Goal: Obtain resource: Download file/media

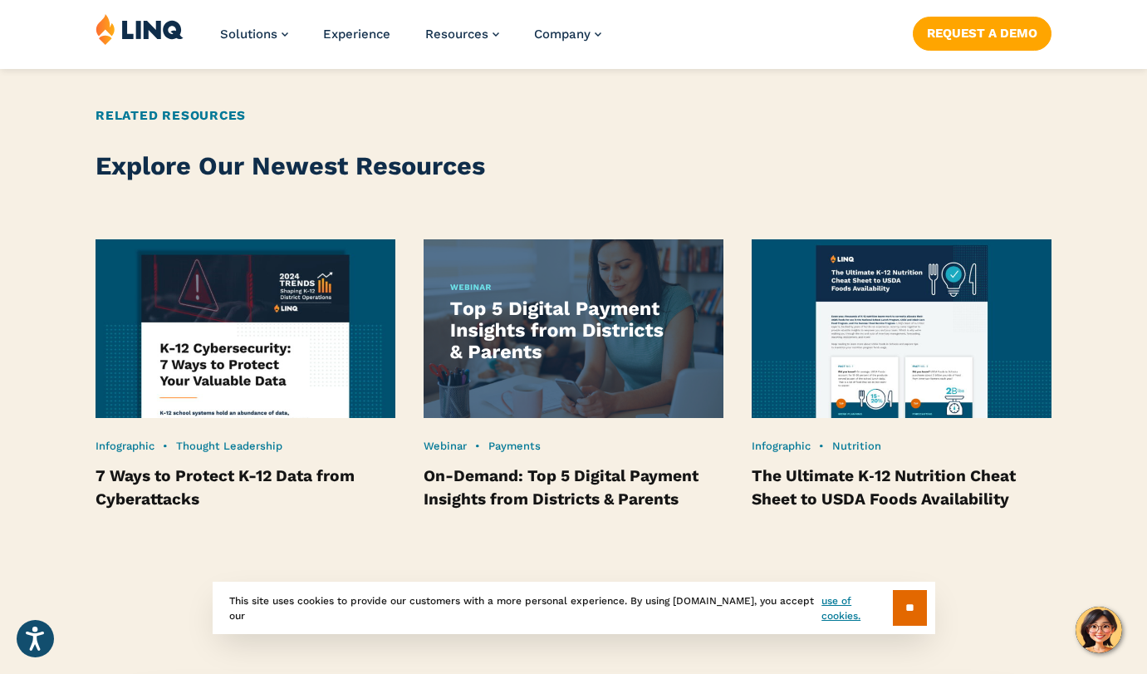
scroll to position [3159, 0]
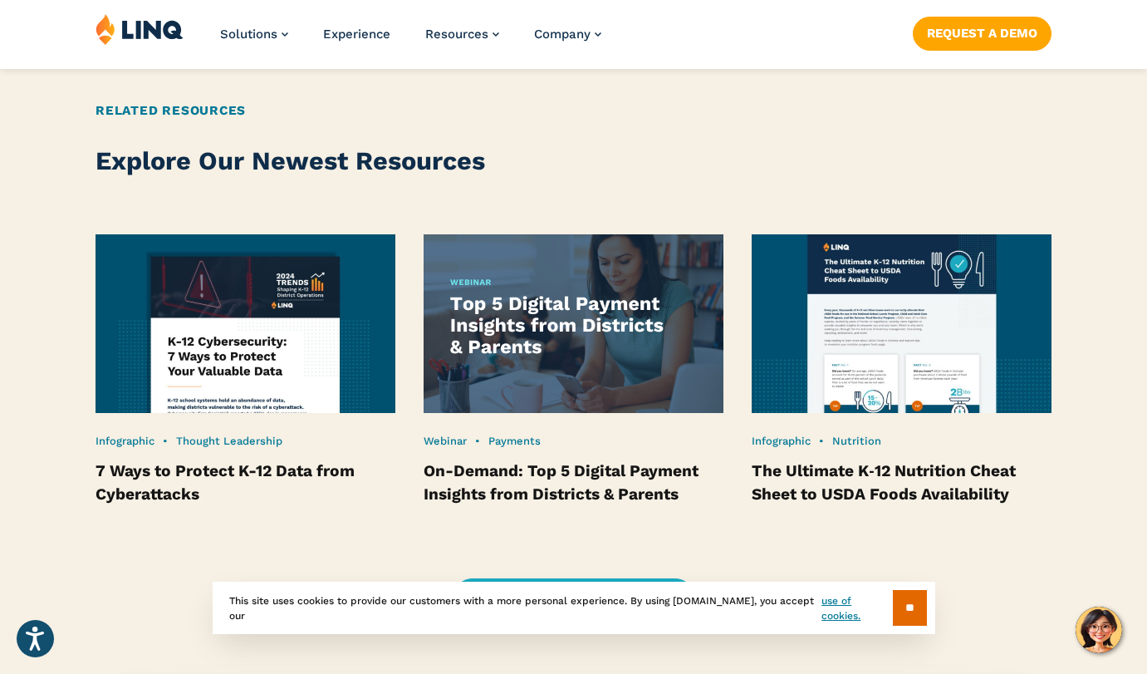
click at [882, 369] on img at bounding box center [902, 324] width 330 height 197
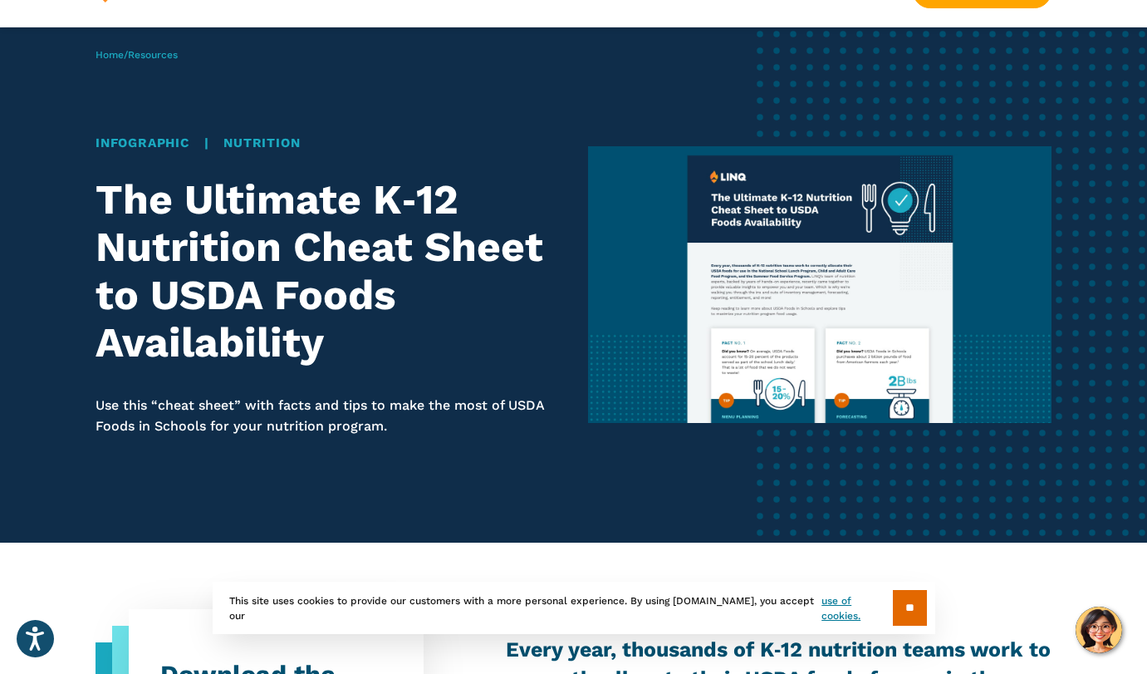
scroll to position [65, 0]
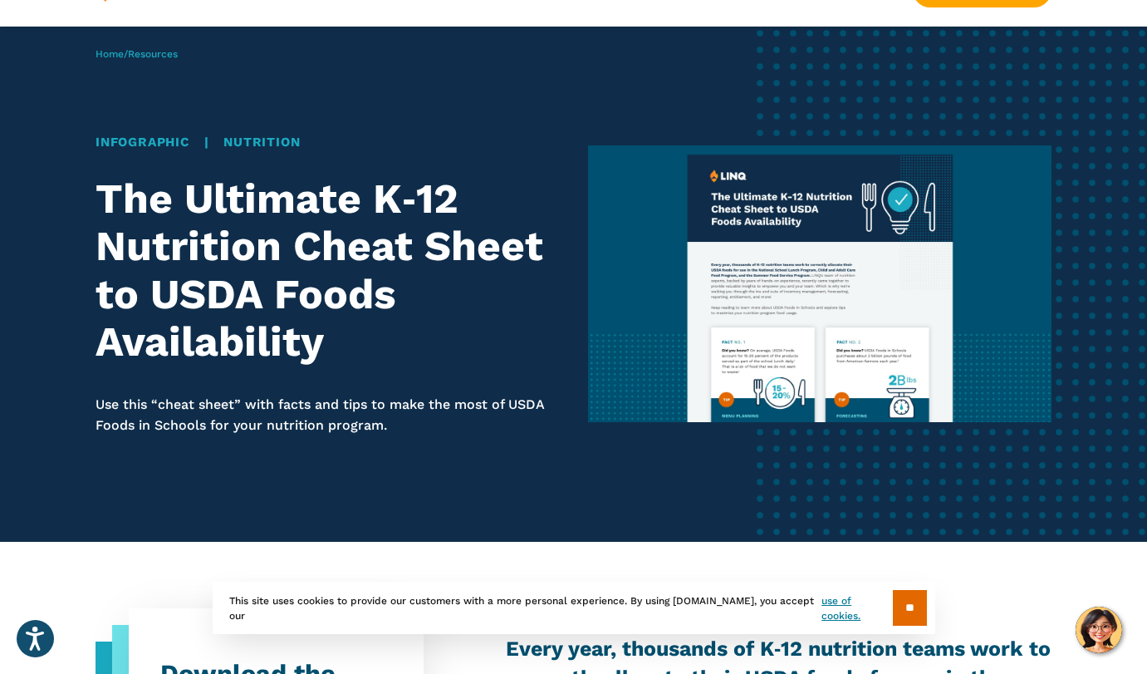
drag, startPoint x: 900, startPoint y: 610, endPoint x: 899, endPoint y: 597, distance: 12.5
click at [900, 610] on input "**" at bounding box center [910, 608] width 34 height 36
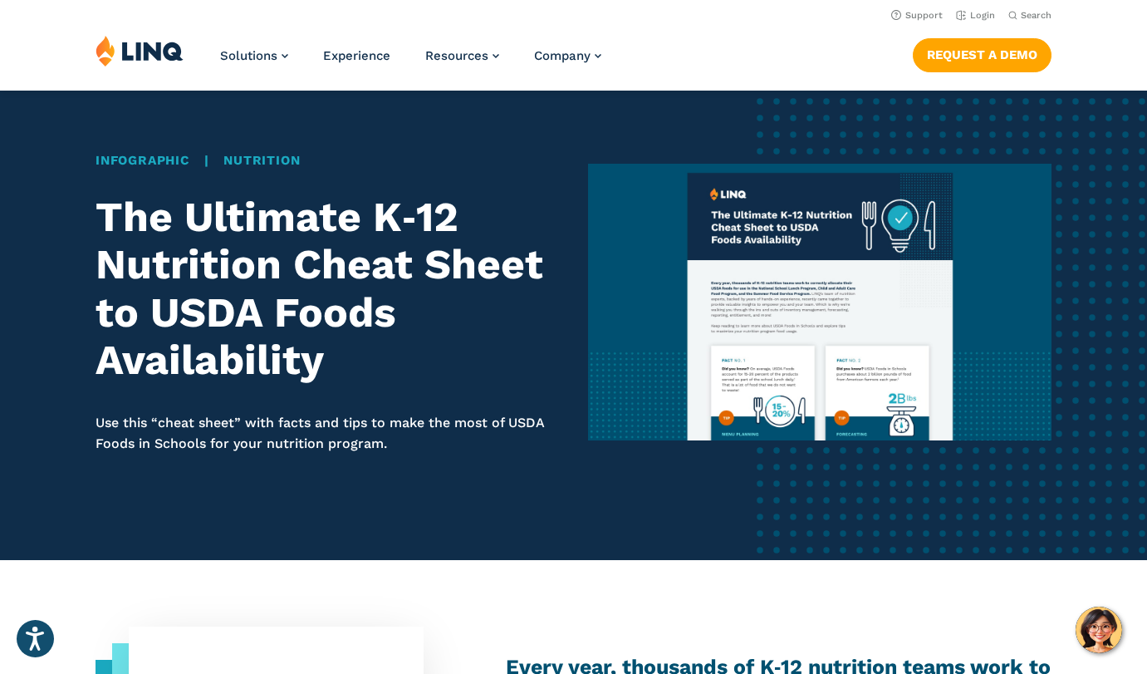
scroll to position [50, 0]
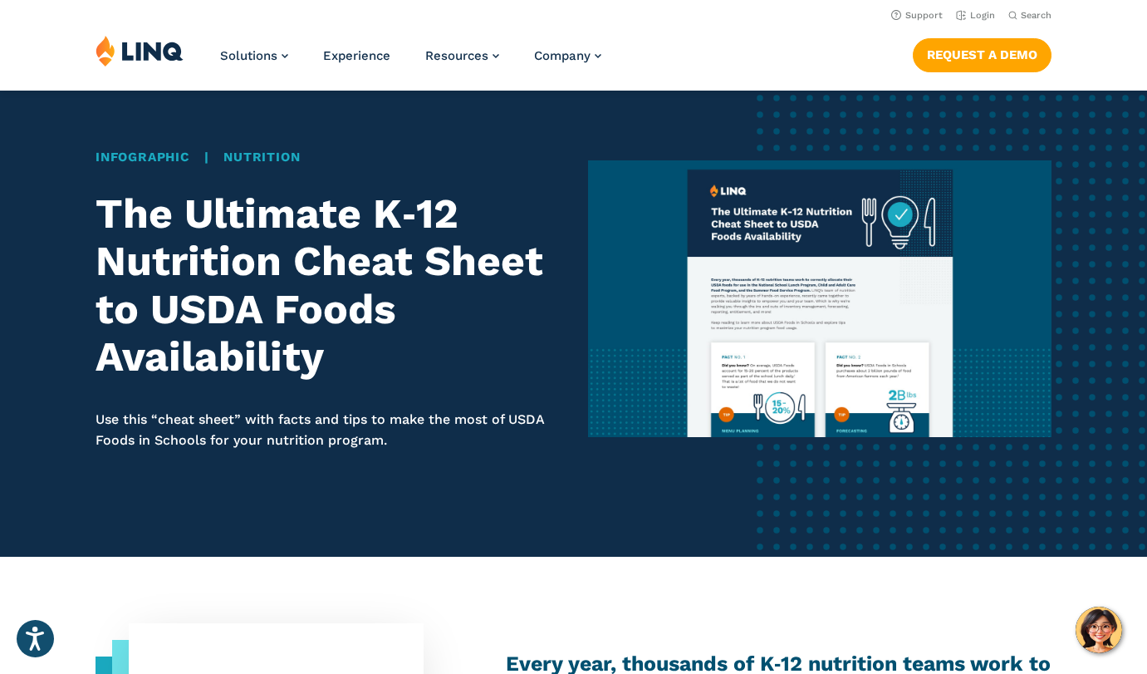
click at [708, 364] on img at bounding box center [819, 298] width 463 height 277
